Goal: Information Seeking & Learning: Learn about a topic

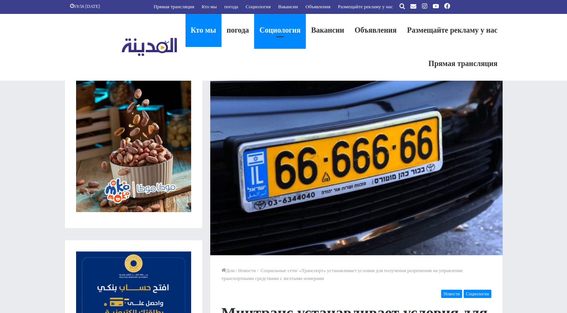
click at [209, 28] on link "Кто мы" at bounding box center [204, 29] width 36 height 33
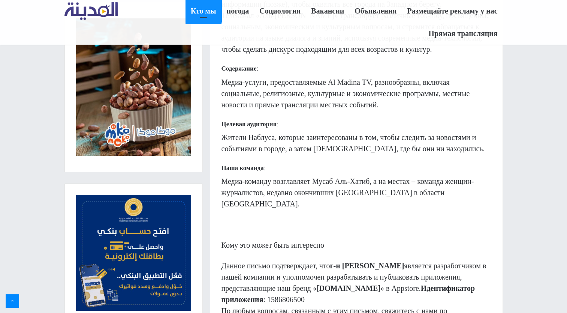
scroll to position [533, 0]
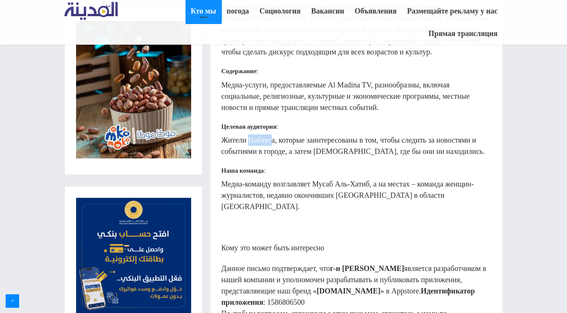
drag, startPoint x: 249, startPoint y: 139, endPoint x: 270, endPoint y: 138, distance: 21.1
click at [270, 138] on p "Жители Наблуса, которые заинтересованы в том, чтобы следить за новостями и собы…" at bounding box center [357, 145] width 270 height 22
drag, startPoint x: 270, startPoint y: 138, endPoint x: 260, endPoint y: 139, distance: 9.8
